Goal: Complete application form

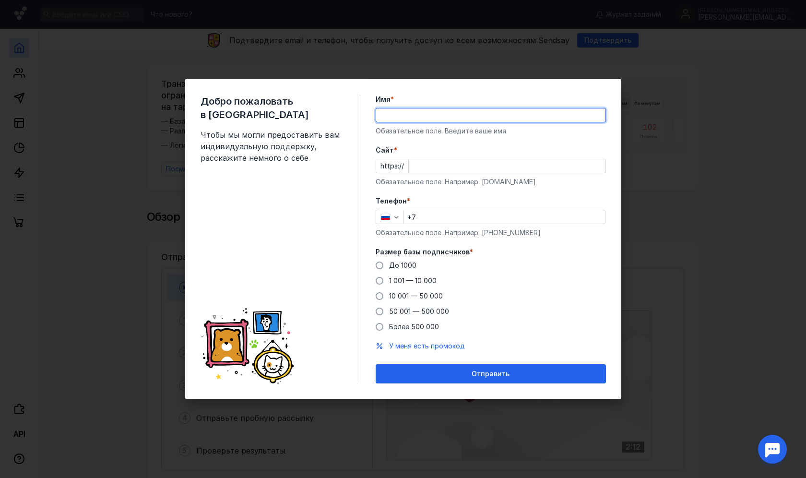
click at [467, 121] on input "Имя *" at bounding box center [490, 114] width 229 height 13
type input "[PERSON_NAME]"
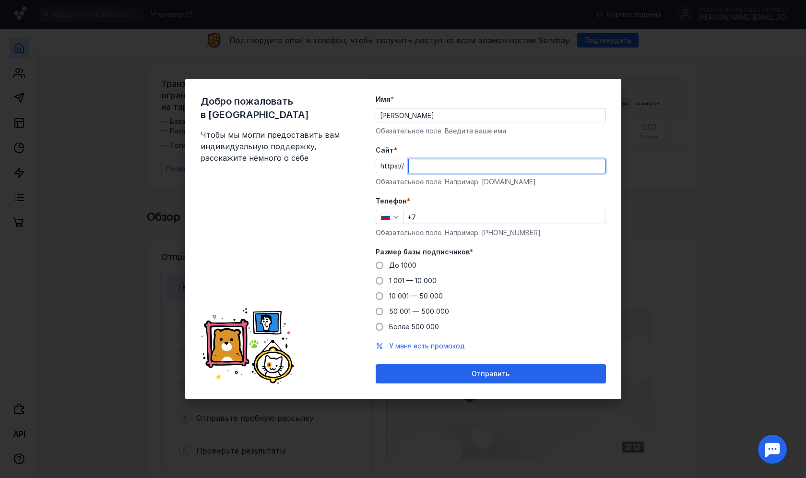
click at [468, 166] on input "Cайт *" at bounding box center [507, 165] width 197 height 13
type input "[DOMAIN_NAME]"
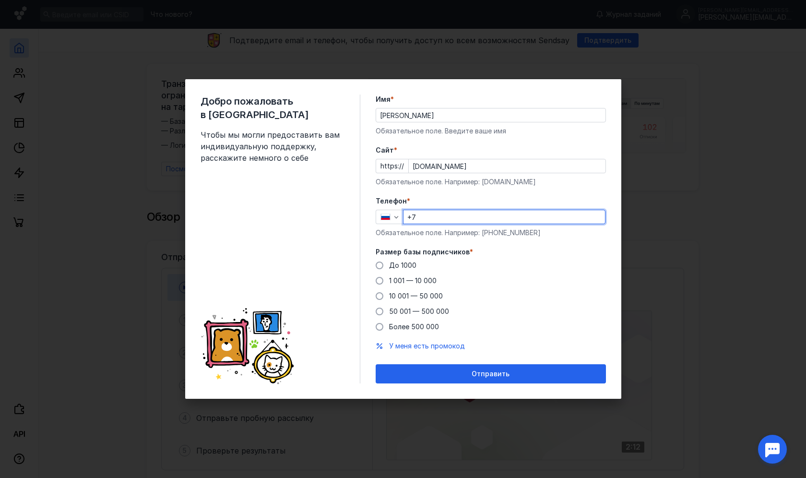
click at [419, 221] on input "+7" at bounding box center [505, 216] width 202 height 13
type input "[PHONE_NUMBER]"
click at [379, 281] on span at bounding box center [380, 281] width 8 height 8
click at [0, 0] on input "1 001 — 10 000" at bounding box center [0, 0] width 0 height 0
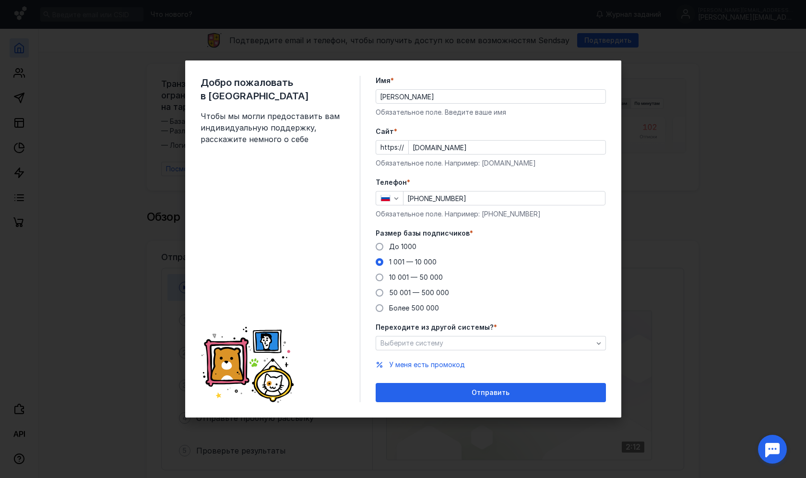
click at [465, 350] on form "Имя * [PERSON_NAME] поле. Введите ваше имя [PERSON_NAME] * https:// [DOMAIN_NAM…" at bounding box center [491, 239] width 230 height 326
click at [468, 346] on div "Выберите систему" at bounding box center [486, 343] width 217 height 8
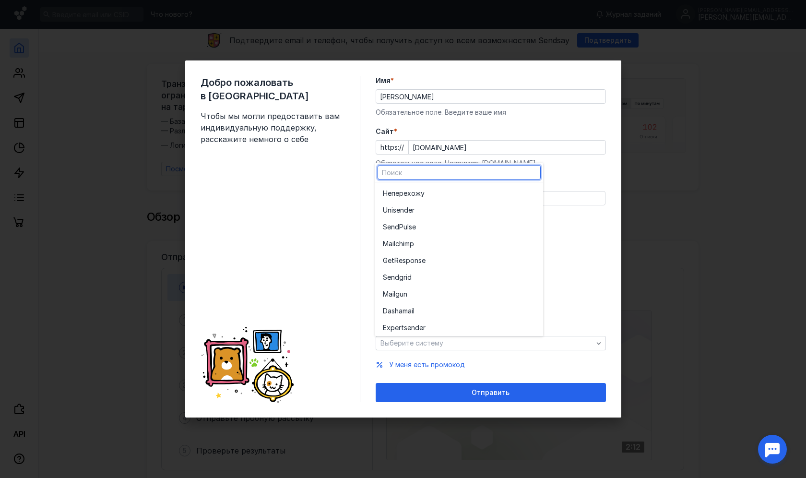
click at [571, 255] on div "До [DATE] 1 001 — 10 000 10 001 — 50 000 50 001 — 500 000 Более 500 000" at bounding box center [491, 277] width 230 height 71
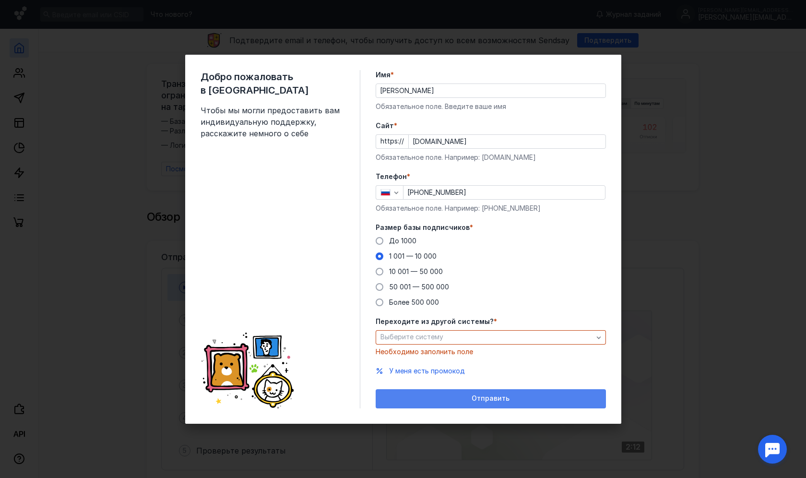
click at [454, 400] on div "Отправить" at bounding box center [491, 398] width 221 height 8
click at [500, 395] on span "Отправить" at bounding box center [491, 398] width 38 height 8
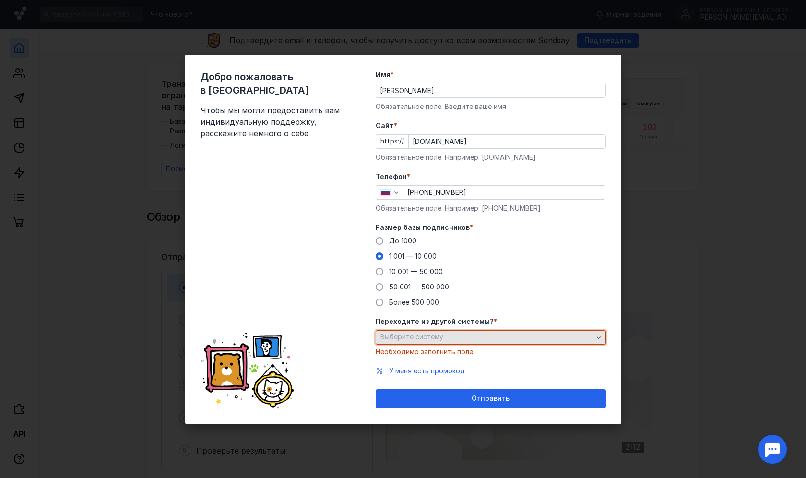
click at [504, 336] on div "Выберите систему" at bounding box center [486, 337] width 217 height 8
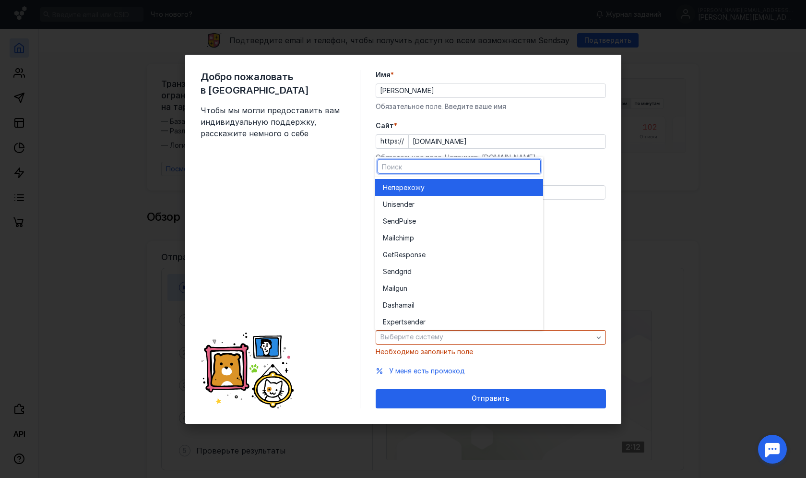
click at [474, 182] on div "Не перехожу" at bounding box center [459, 187] width 153 height 10
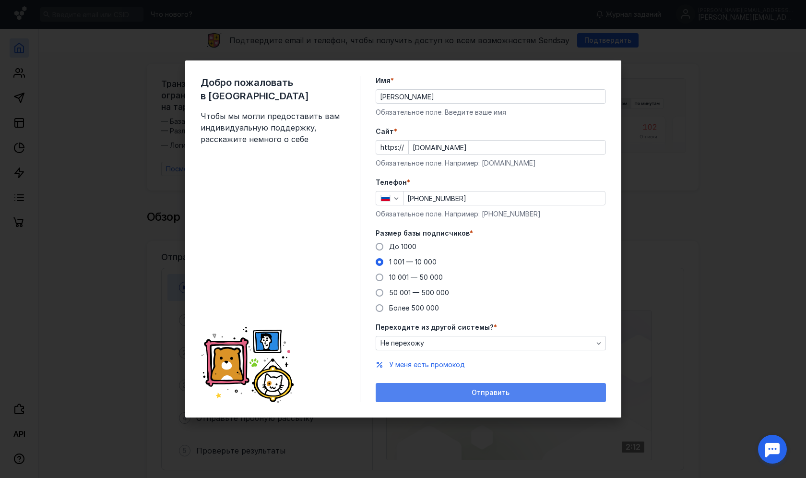
click at [458, 397] on div "Отправить" at bounding box center [491, 392] width 230 height 19
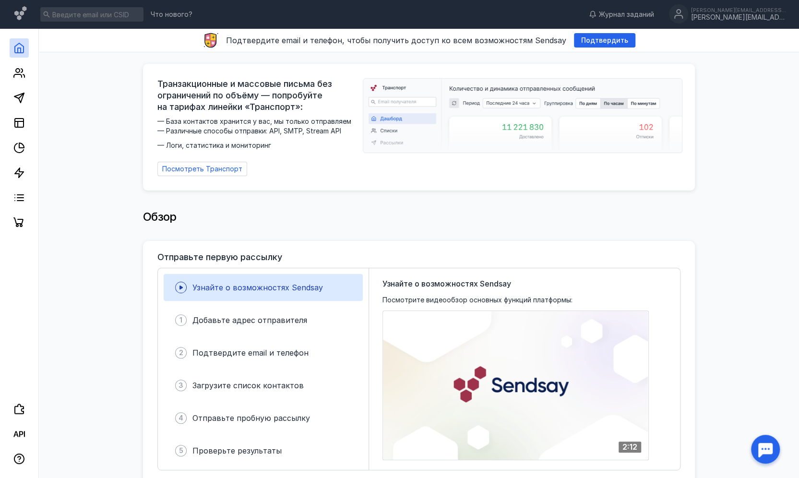
click at [531, 102] on img at bounding box center [522, 116] width 319 height 74
click at [529, 99] on img at bounding box center [522, 116] width 319 height 74
click at [592, 101] on img at bounding box center [522, 116] width 319 height 74
